Goal: Communication & Community: Connect with others

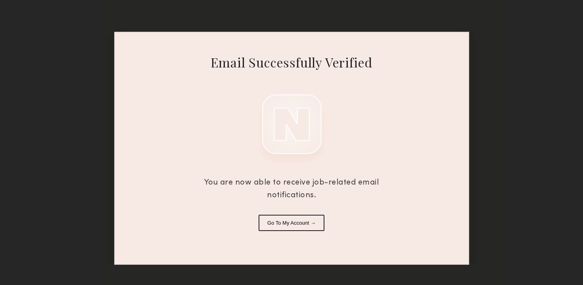
click at [279, 218] on button "Go To My Account →" at bounding box center [292, 223] width 66 height 16
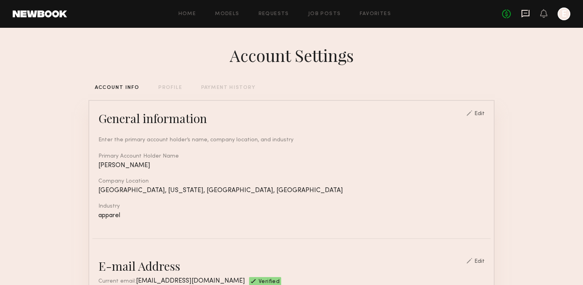
click at [527, 16] on icon at bounding box center [525, 13] width 9 height 9
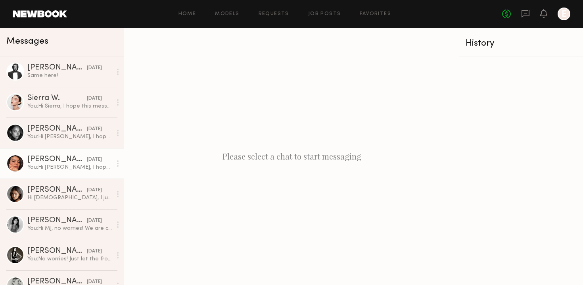
click at [59, 156] on div "[PERSON_NAME]" at bounding box center [57, 160] width 60 height 8
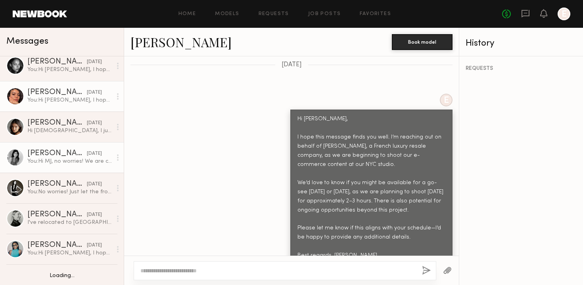
scroll to position [68, 0]
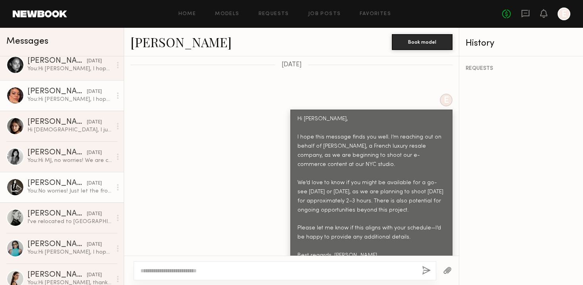
click at [44, 188] on div "You: No worries! Just let the front desk know you're here to see Eden in 706 wh…" at bounding box center [69, 191] width 85 height 8
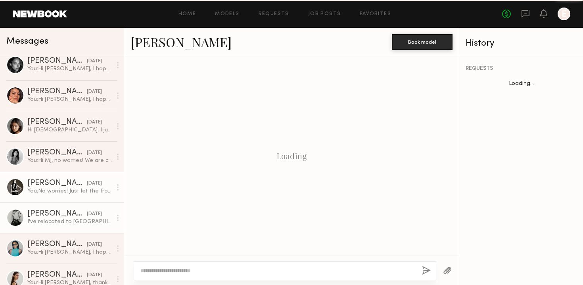
scroll to position [510, 0]
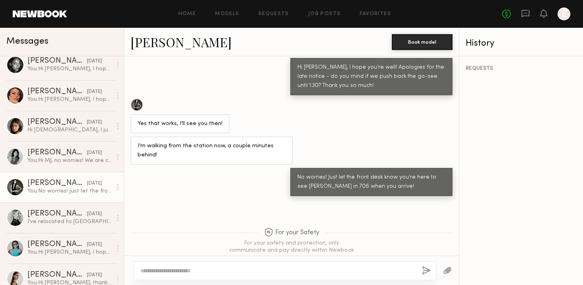
click at [163, 267] on textarea at bounding box center [277, 271] width 275 height 8
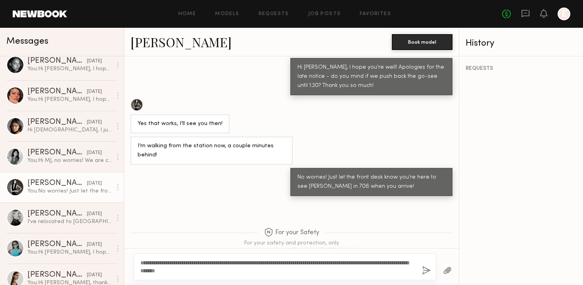
type textarea "**********"
click at [427, 270] on button "button" at bounding box center [426, 271] width 9 height 10
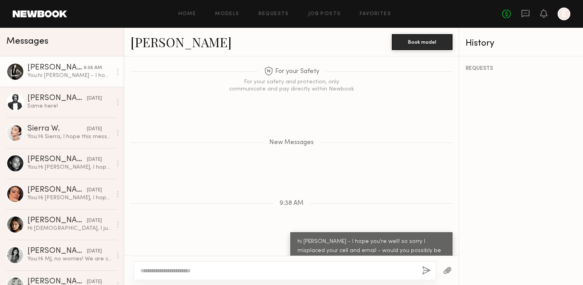
scroll to position [736, 0]
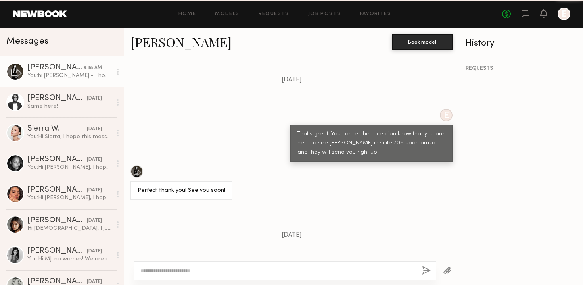
scroll to position [989, 0]
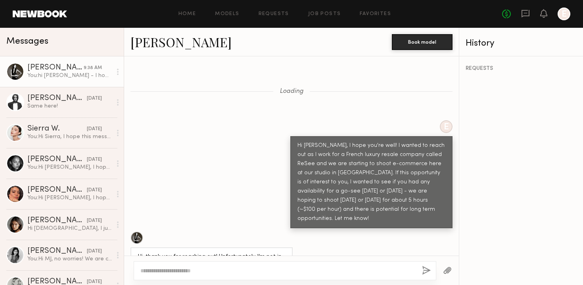
scroll to position [989, 0]
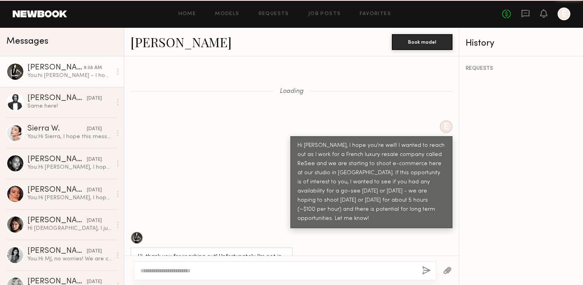
scroll to position [989, 0]
